Goal: Check status: Check status

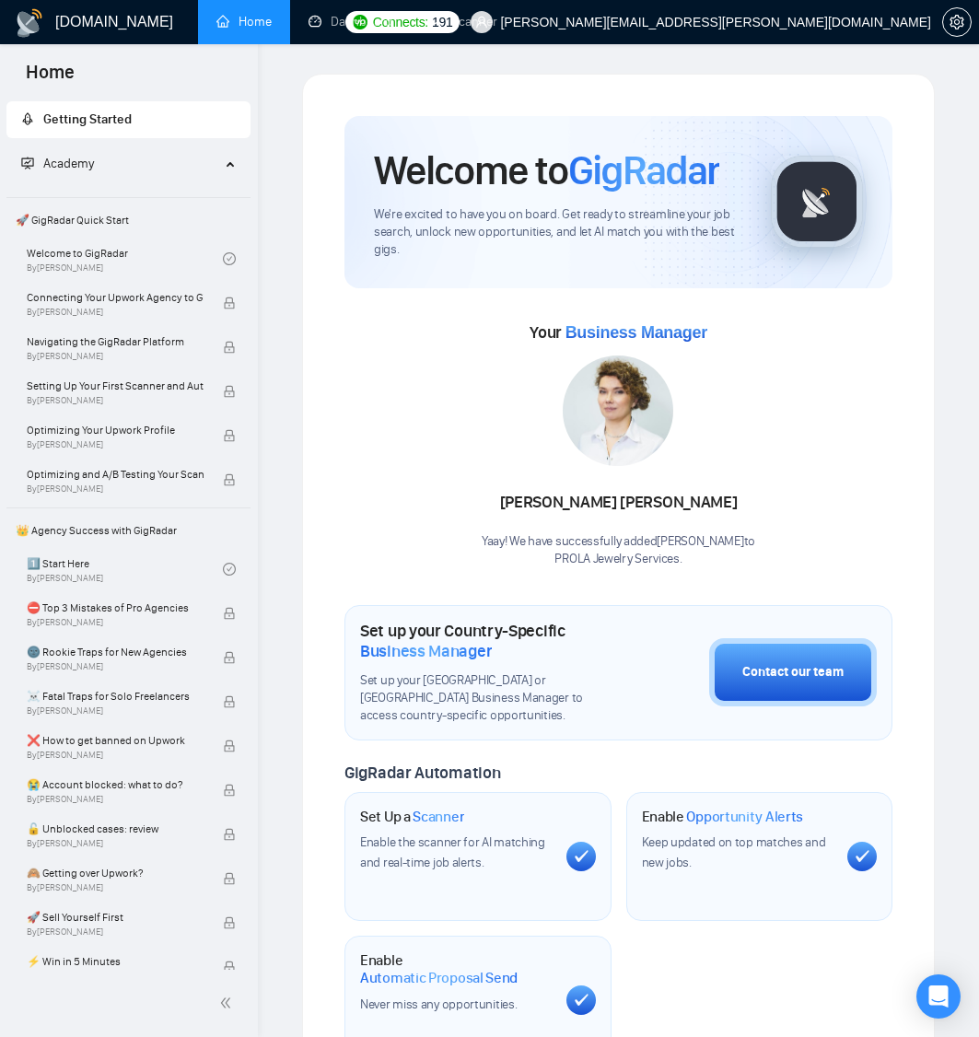
click at [108, 24] on h1 "[DOMAIN_NAME]" at bounding box center [114, 22] width 118 height 44
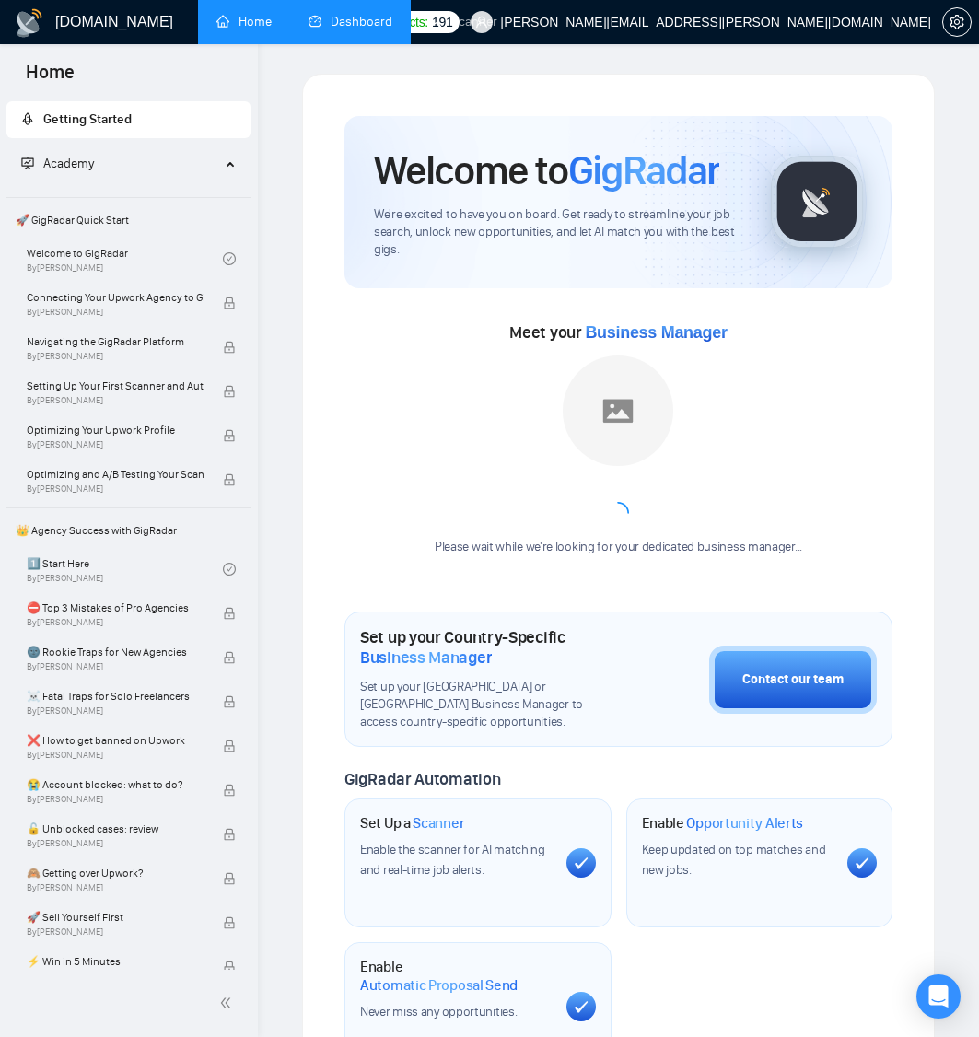
click at [352, 29] on link "Dashboard" at bounding box center [350, 22] width 84 height 16
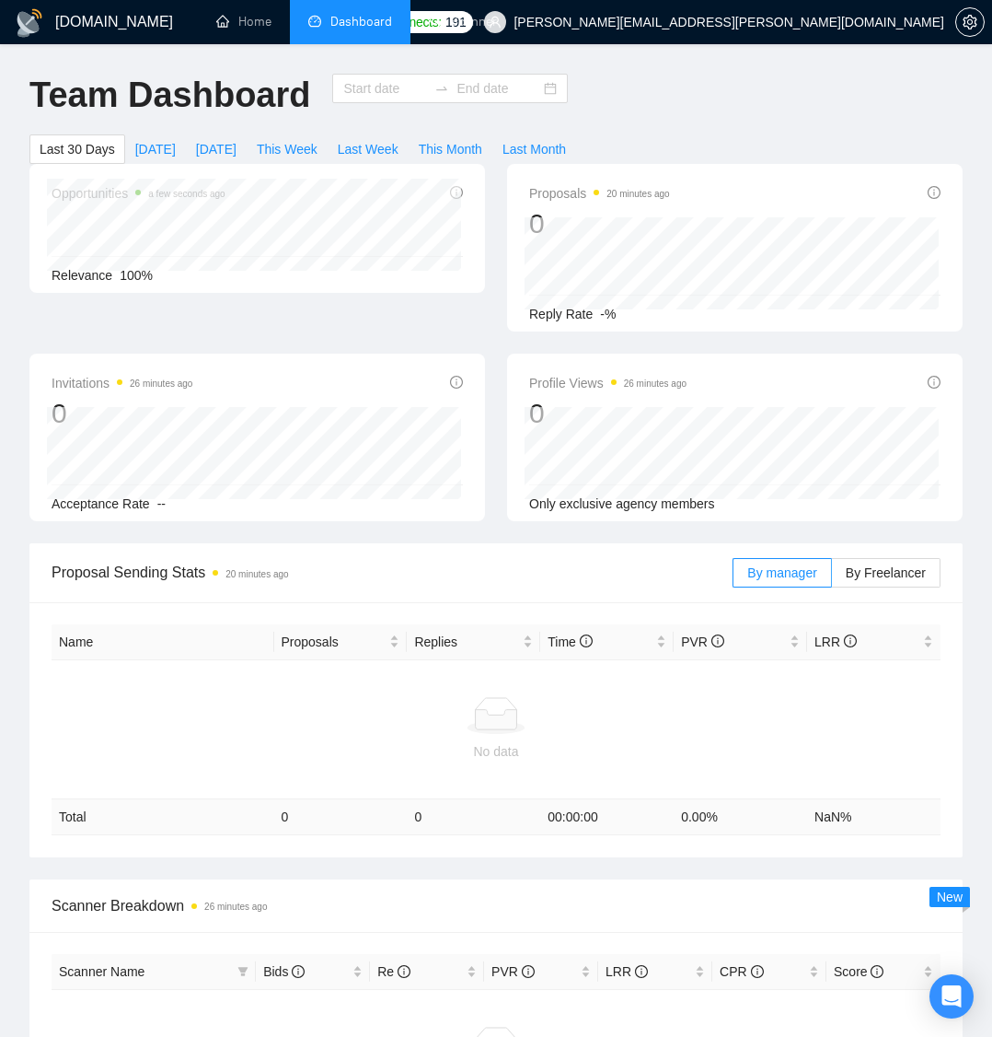
type input "[DATE]"
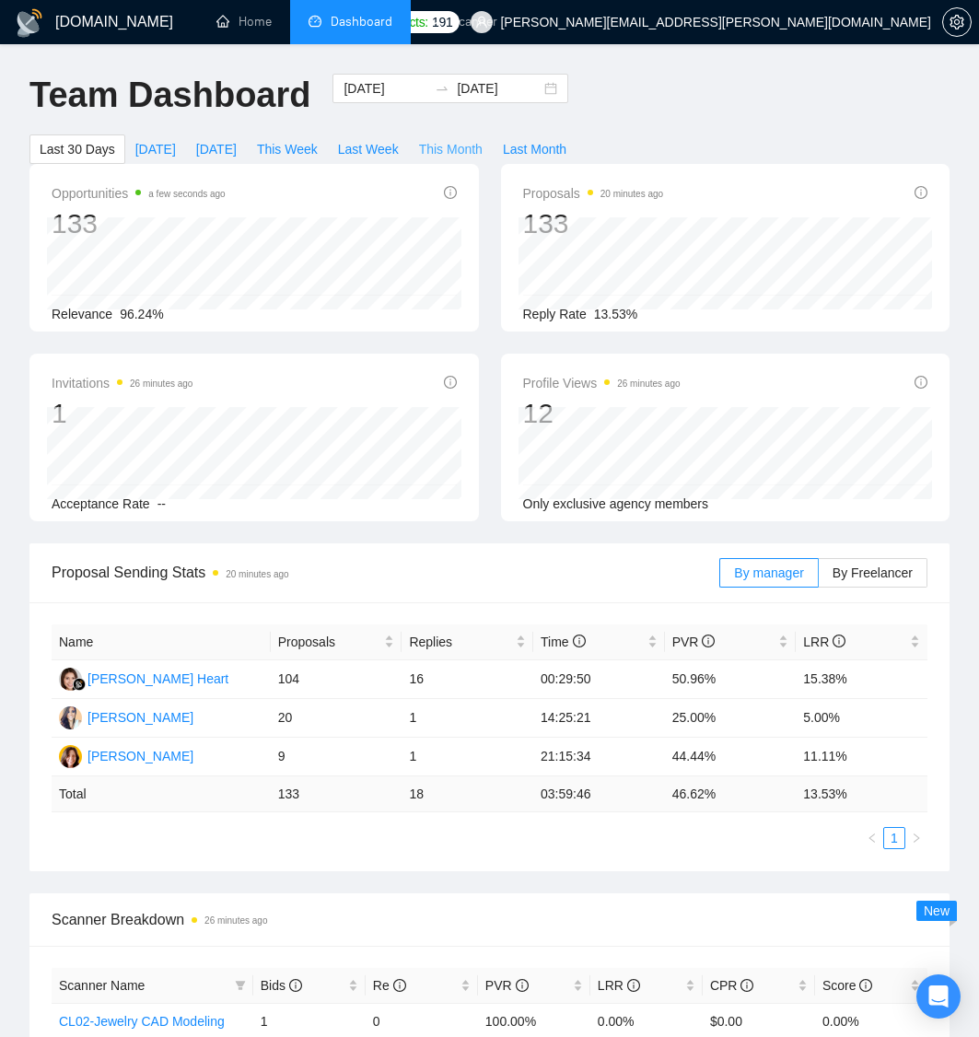
click at [457, 143] on span "This Month" at bounding box center [451, 149] width 64 height 20
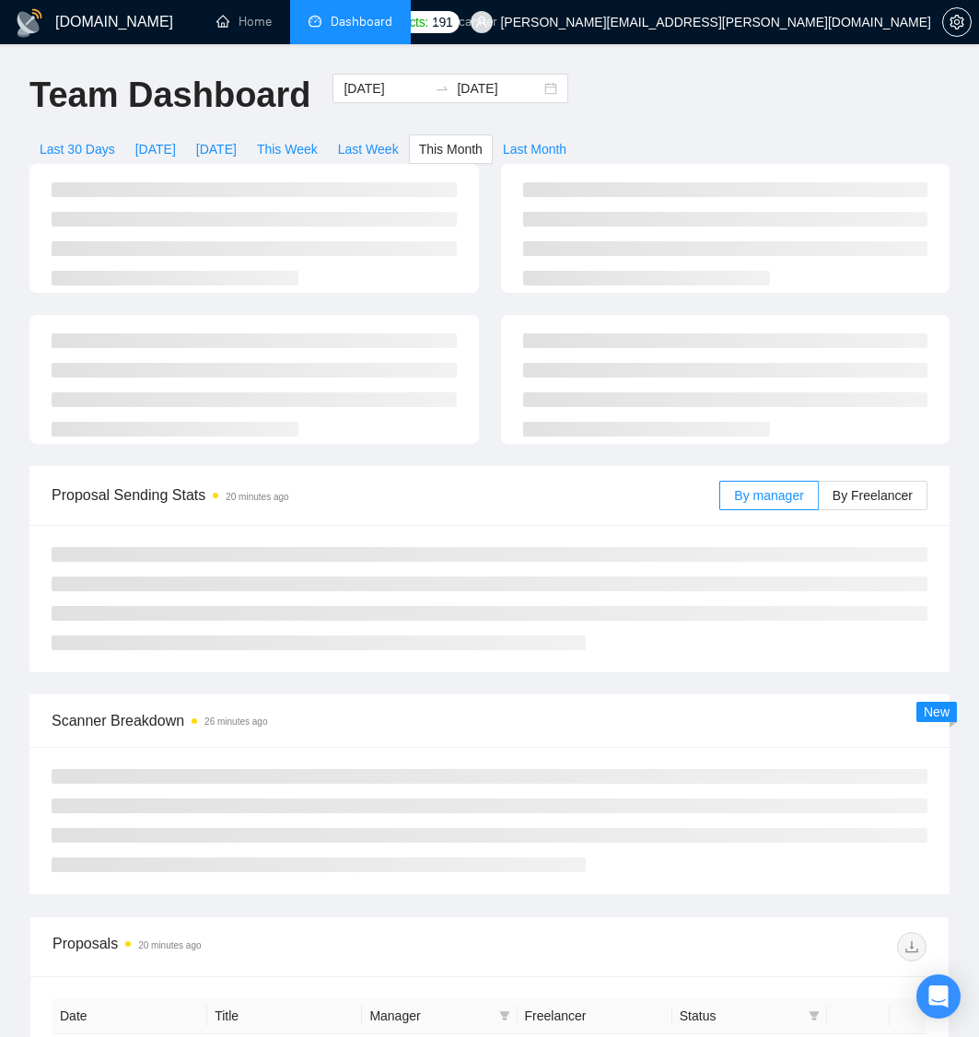
type input "[DATE]"
